Goal: Transaction & Acquisition: Purchase product/service

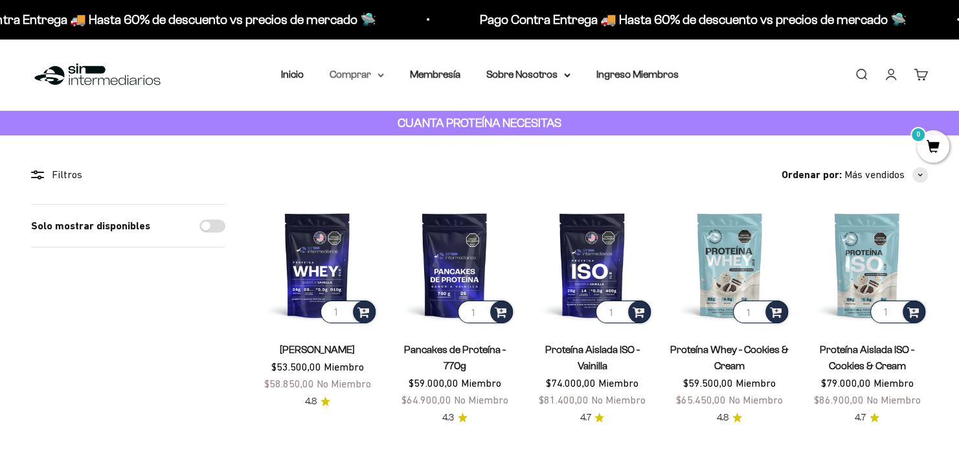
click at [347, 79] on summary "Comprar" at bounding box center [357, 74] width 54 height 17
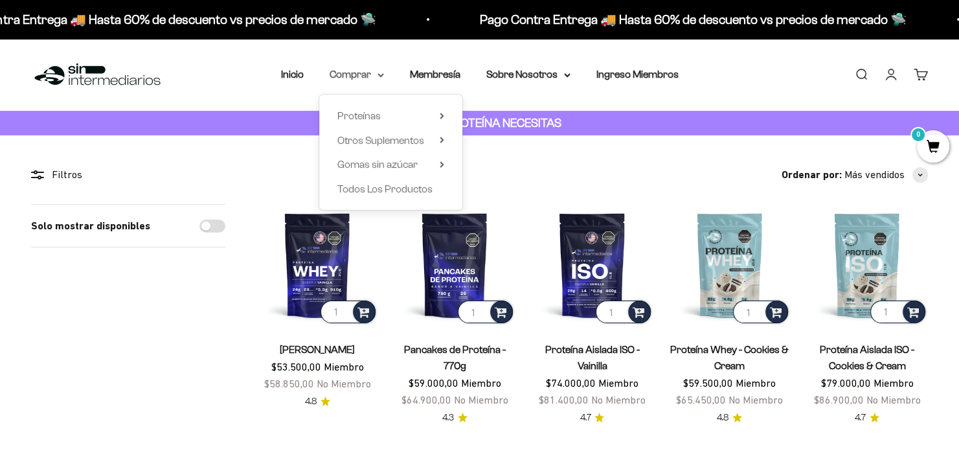
click at [347, 79] on summary "Comprar" at bounding box center [357, 74] width 54 height 17
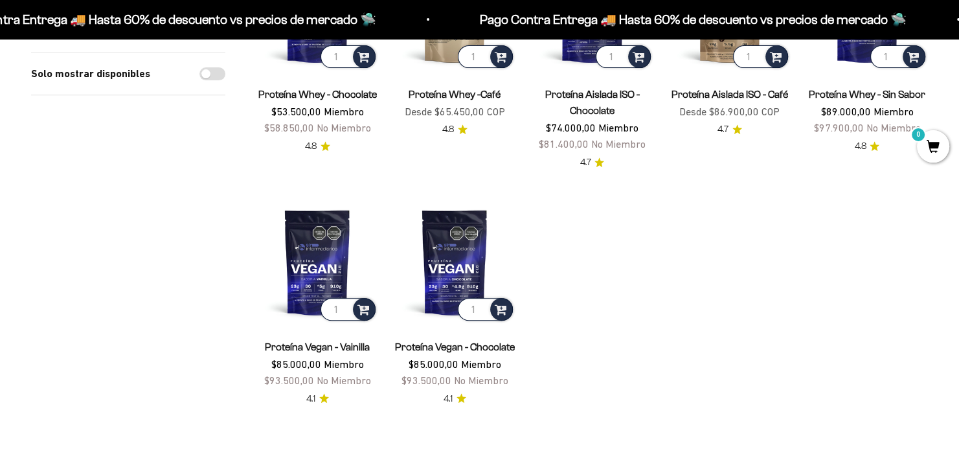
scroll to position [583, 0]
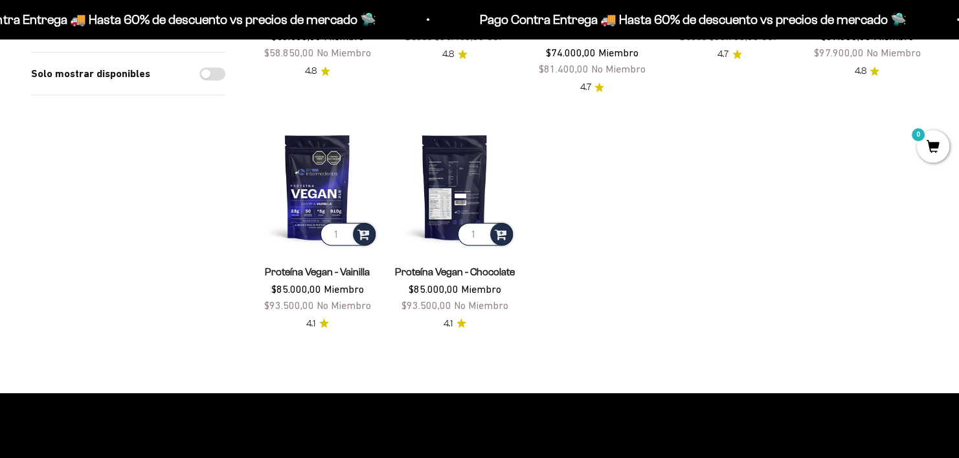
click at [437, 174] on img at bounding box center [455, 187] width 122 height 122
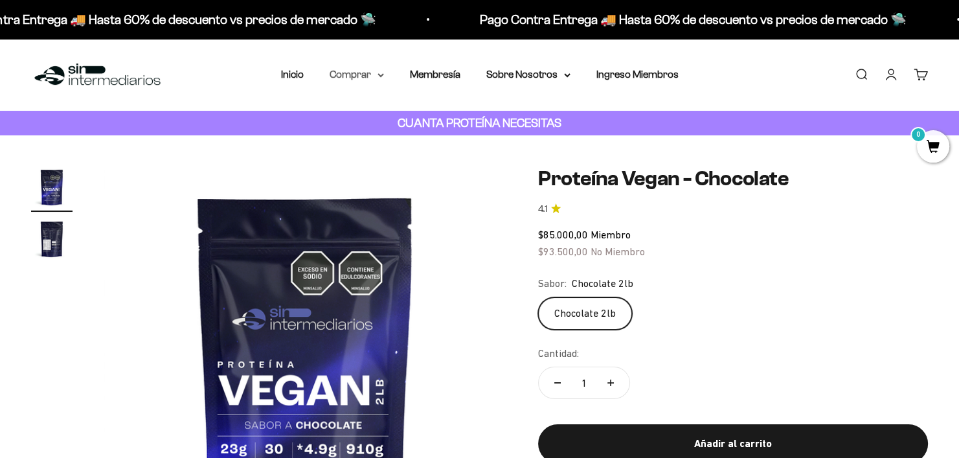
click at [375, 76] on summary "Comprar" at bounding box center [357, 74] width 54 height 17
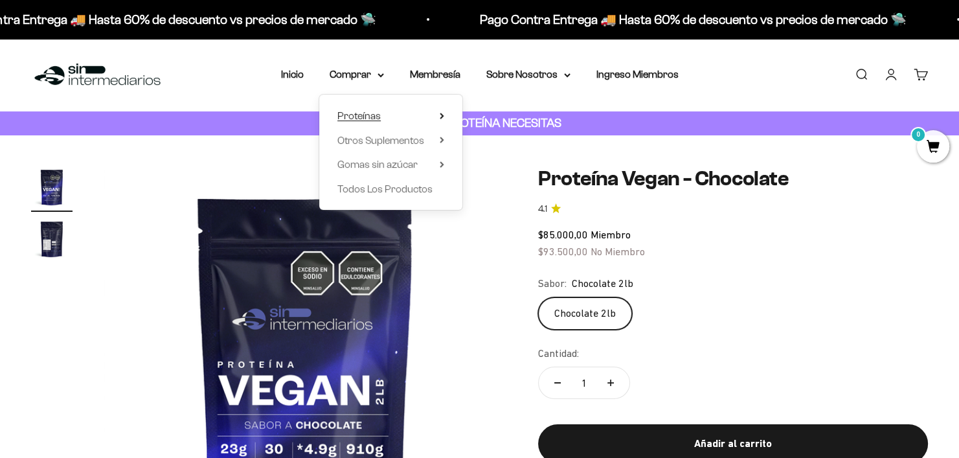
click at [367, 118] on span "Proteínas" at bounding box center [359, 115] width 43 height 11
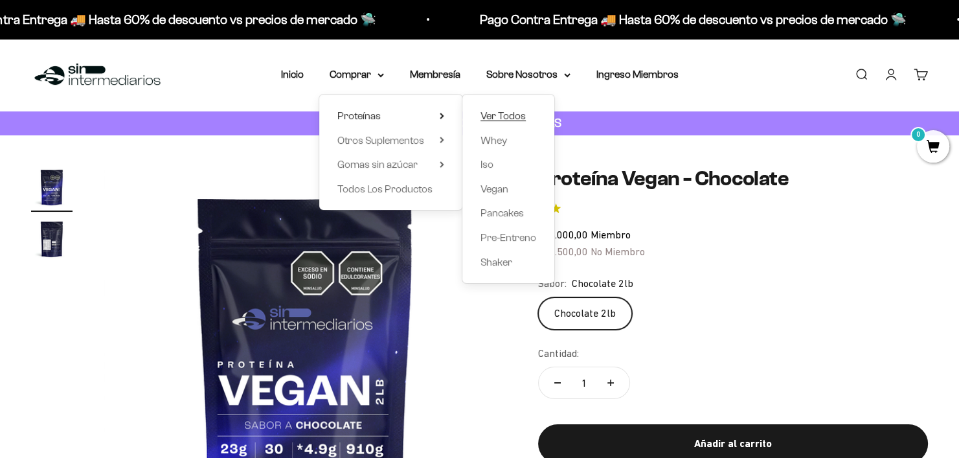
click at [490, 119] on span "Ver Todos" at bounding box center [503, 115] width 45 height 11
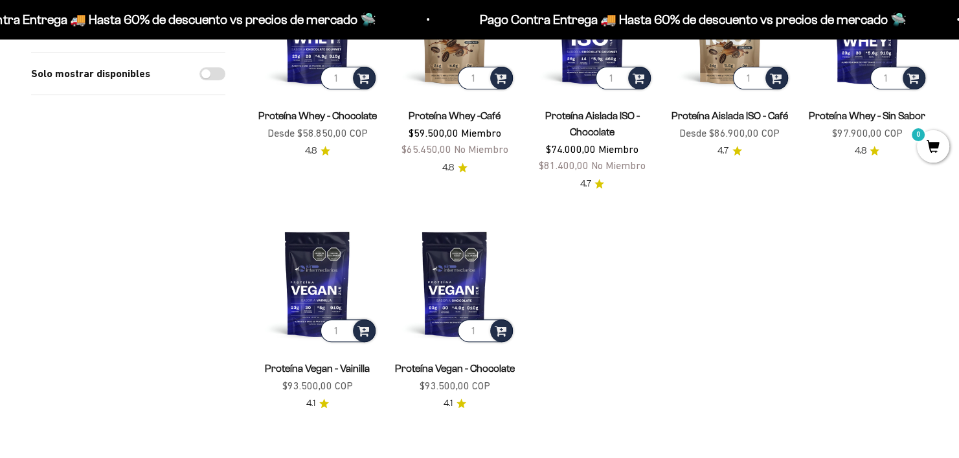
scroll to position [518, 0]
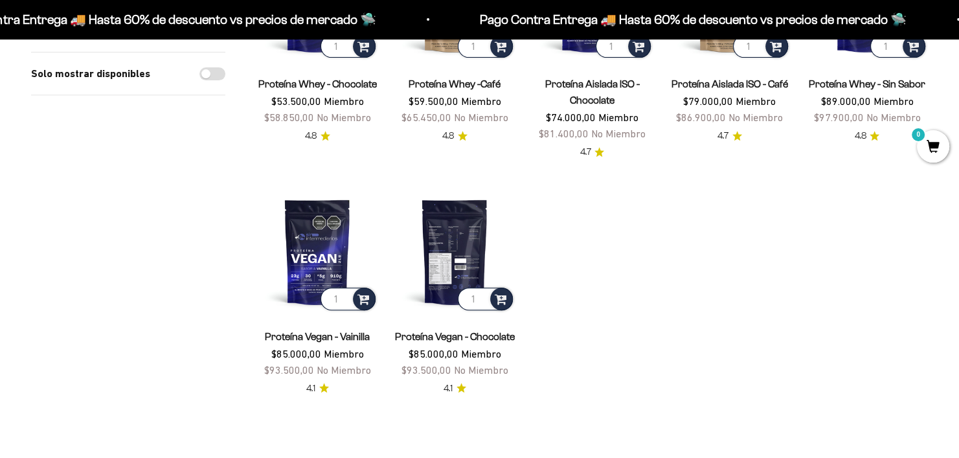
click at [463, 251] on img at bounding box center [455, 251] width 122 height 122
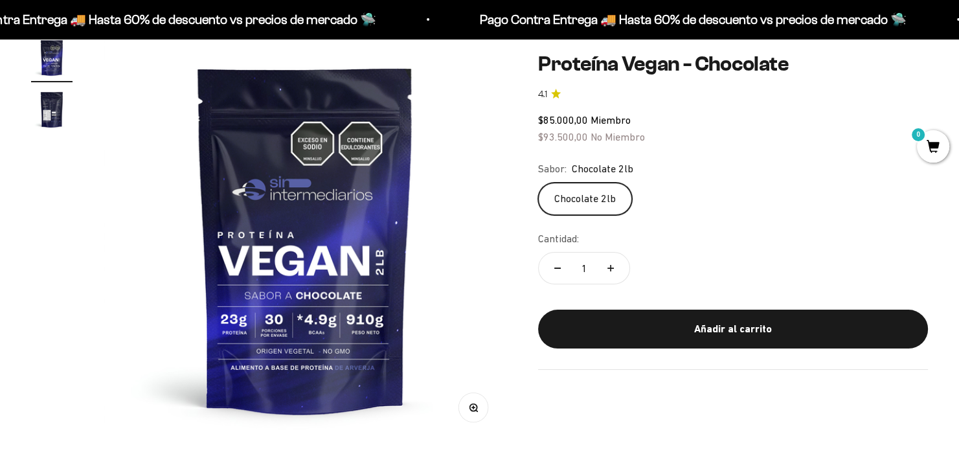
click at [300, 258] on img at bounding box center [306, 239] width 404 height 404
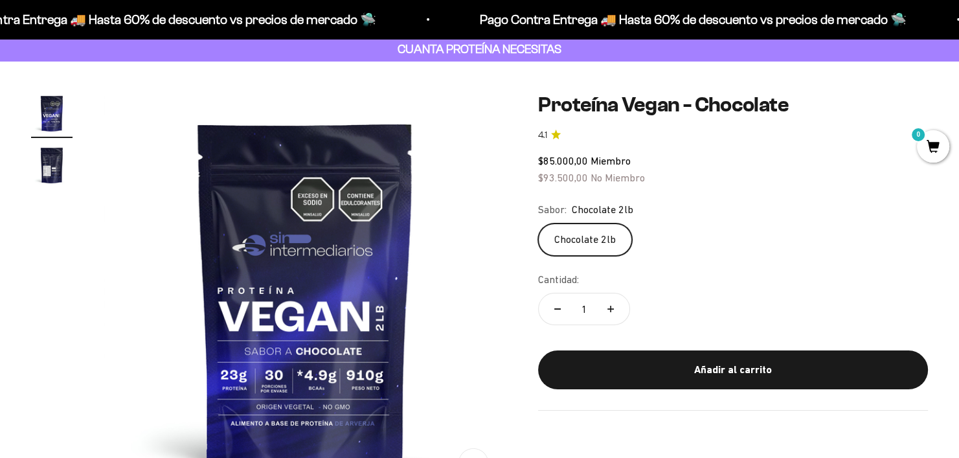
scroll to position [130, 0]
